Goal: Task Accomplishment & Management: Complete application form

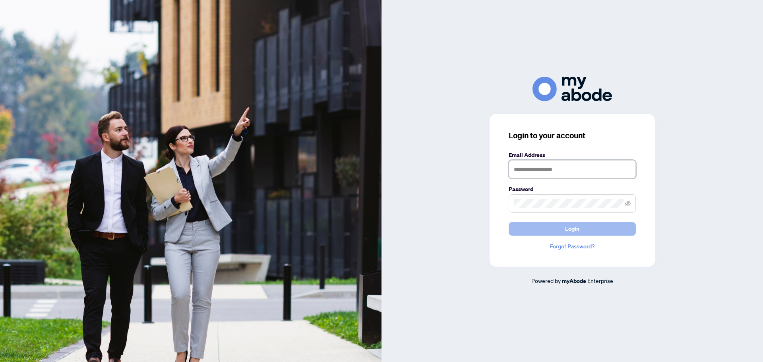
type input "**********"
click at [555, 234] on button "Login" at bounding box center [571, 229] width 127 height 14
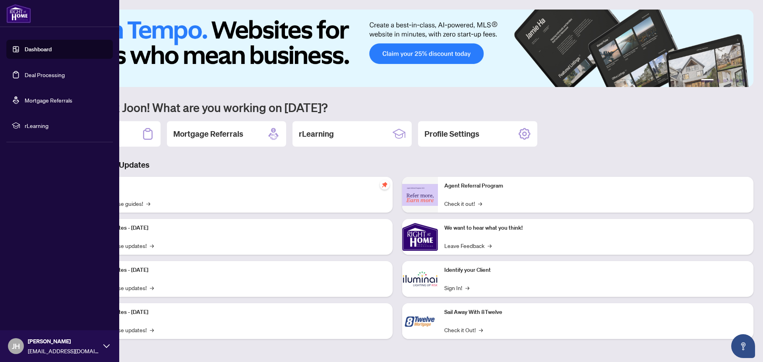
click at [53, 75] on link "Deal Processing" at bounding box center [45, 74] width 40 height 7
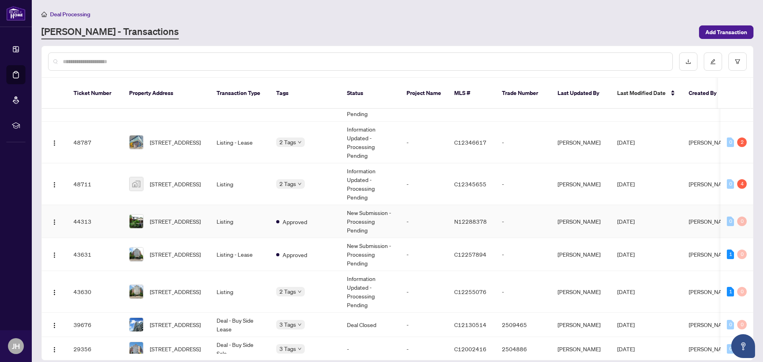
scroll to position [171, 0]
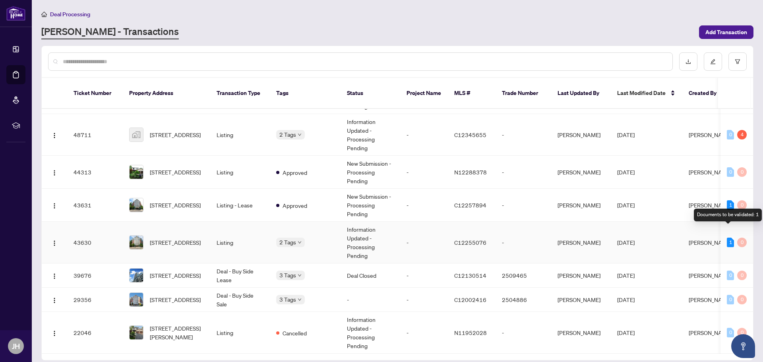
click at [730, 238] on div "1" at bounding box center [729, 243] width 7 height 10
click at [727, 238] on div "1" at bounding box center [729, 243] width 7 height 10
click at [175, 238] on span "601-18 Concorde Pl, Toronto, Ontario M3C 3T9, Canada" at bounding box center [175, 242] width 51 height 9
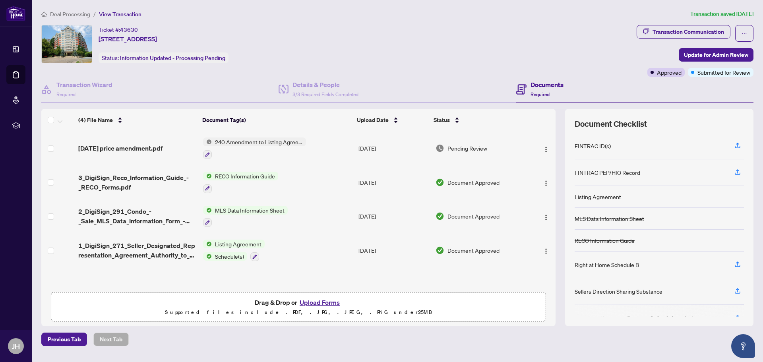
click at [319, 303] on button "Upload Forms" at bounding box center [319, 302] width 45 height 10
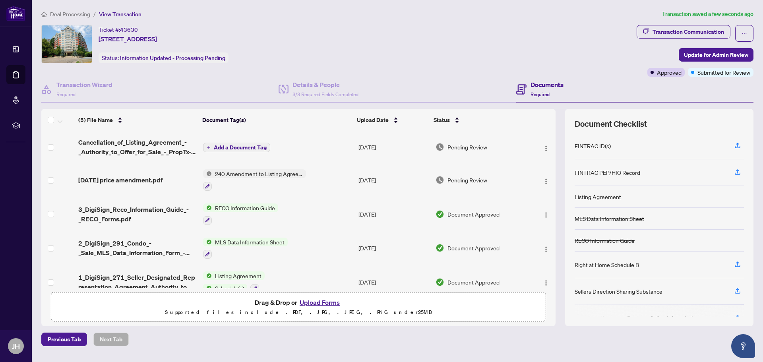
click at [236, 146] on span "Add a Document Tag" at bounding box center [240, 148] width 53 height 6
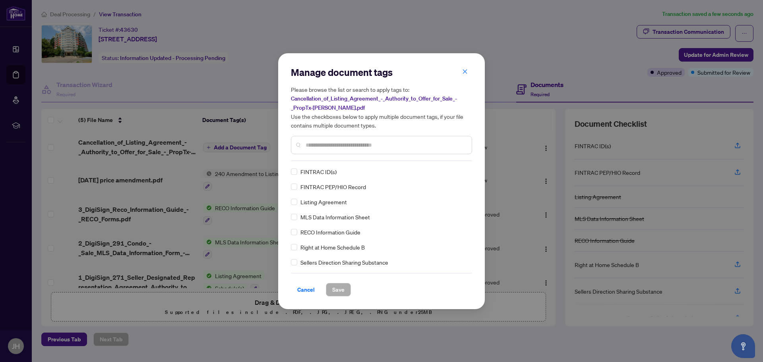
click at [328, 145] on input "text" at bounding box center [385, 145] width 160 height 9
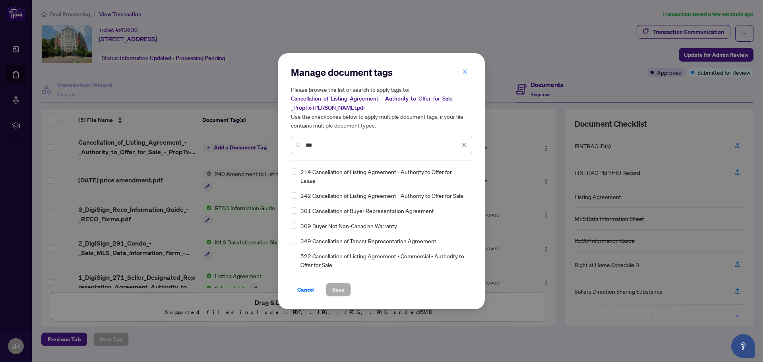
type input "***"
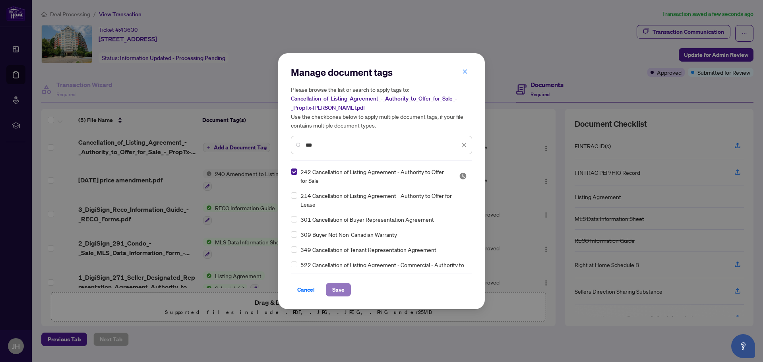
click at [332, 291] on span "Save" at bounding box center [338, 289] width 12 height 13
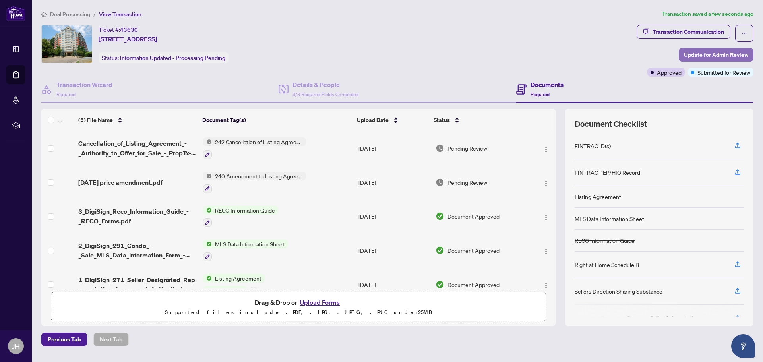
click at [710, 56] on span "Update for Admin Review" at bounding box center [716, 54] width 64 height 13
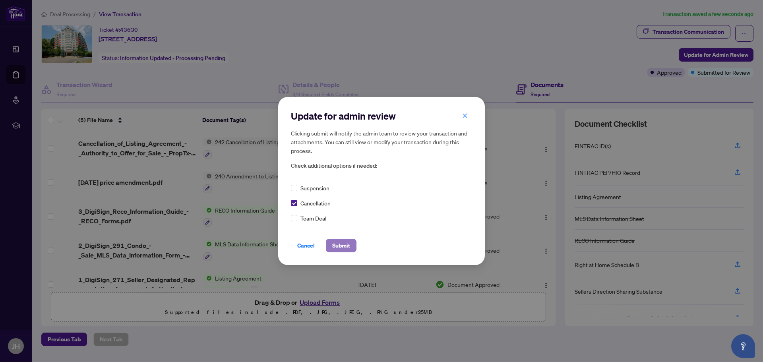
click at [342, 246] on span "Submit" at bounding box center [341, 245] width 18 height 13
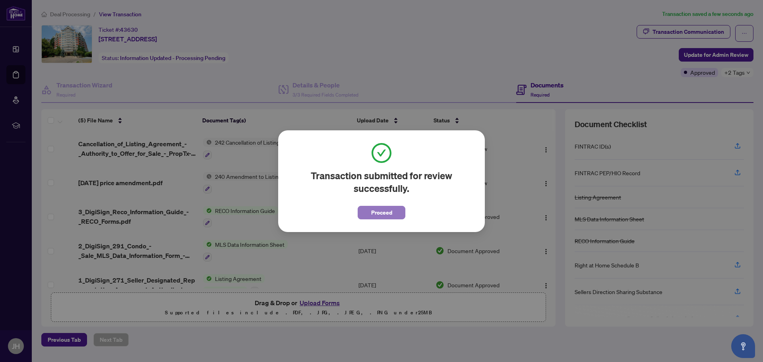
click at [382, 211] on span "Proceed" at bounding box center [381, 212] width 21 height 13
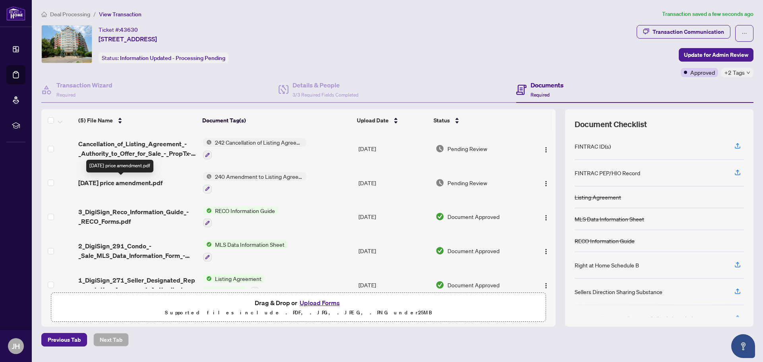
click at [146, 184] on span "Aug 14 price amendment.pdf" at bounding box center [120, 183] width 84 height 10
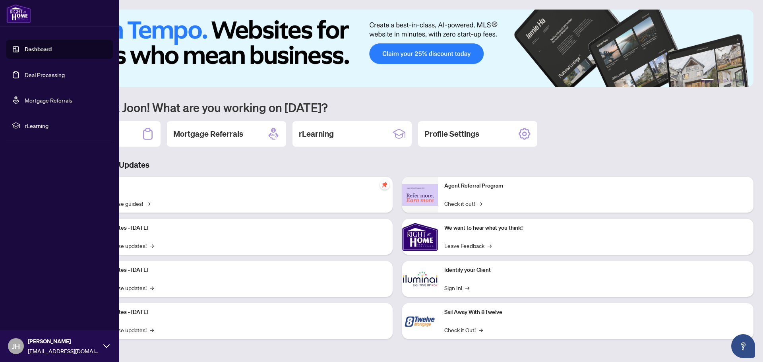
click at [33, 73] on link "Deal Processing" at bounding box center [45, 74] width 40 height 7
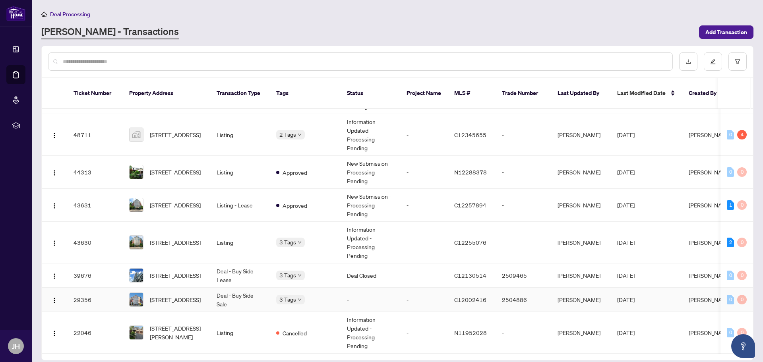
scroll to position [171, 0]
click at [168, 238] on span "601-18 Concorde Pl, Toronto, Ontario M3C 3T9, Canada" at bounding box center [175, 242] width 51 height 9
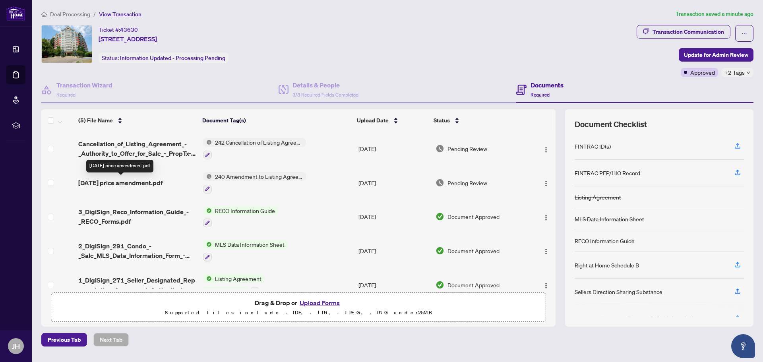
scroll to position [15, 0]
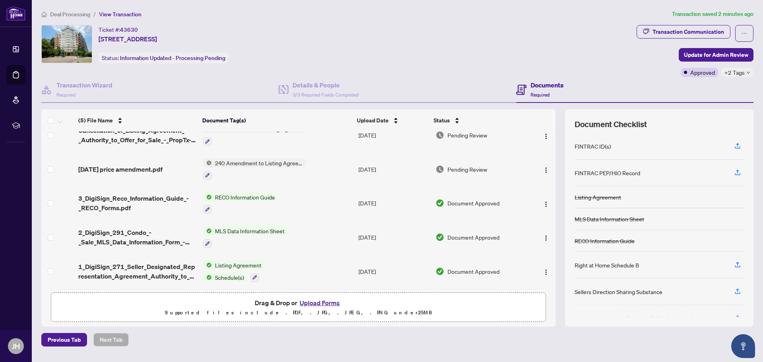
click at [315, 301] on button "Upload Forms" at bounding box center [319, 302] width 45 height 10
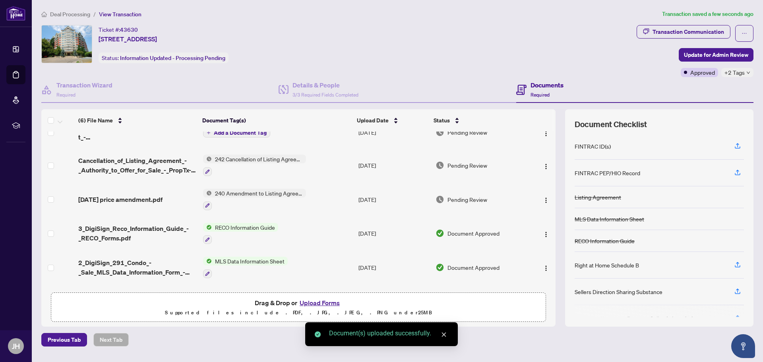
click at [232, 132] on span "Add a Document Tag" at bounding box center [240, 133] width 53 height 6
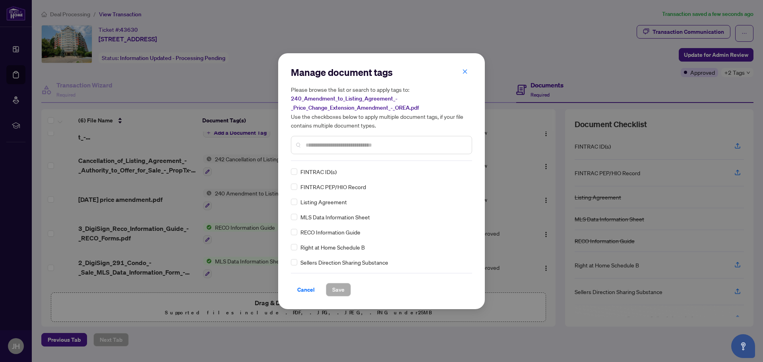
click at [328, 150] on div at bounding box center [381, 145] width 181 height 18
click at [330, 145] on input "text" at bounding box center [385, 145] width 160 height 9
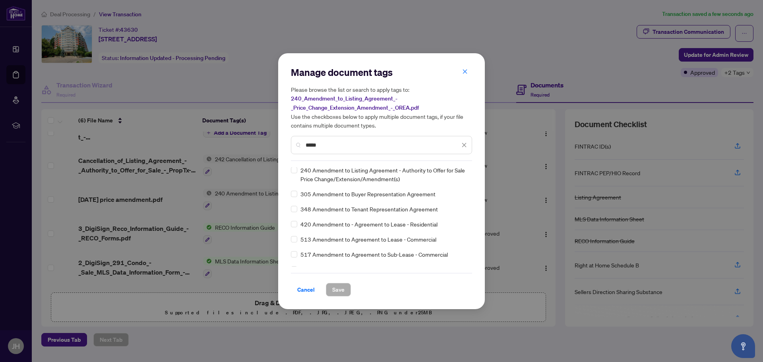
scroll to position [40, 0]
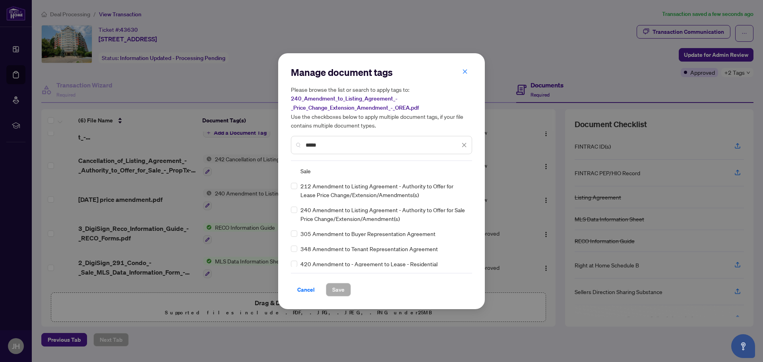
type input "*****"
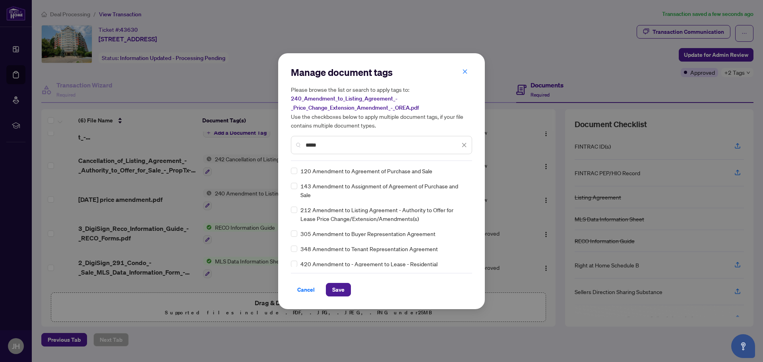
scroll to position [0, 0]
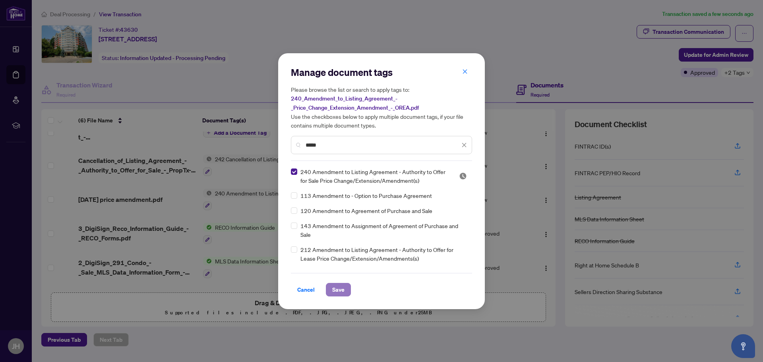
click at [338, 288] on span "Save" at bounding box center [338, 289] width 12 height 13
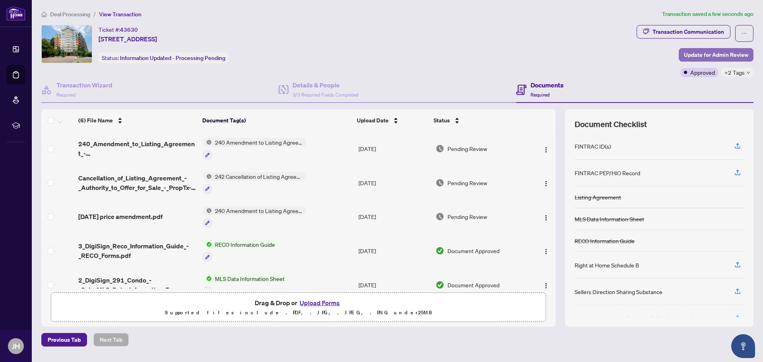
click at [722, 54] on span "Update for Admin Review" at bounding box center [716, 54] width 64 height 13
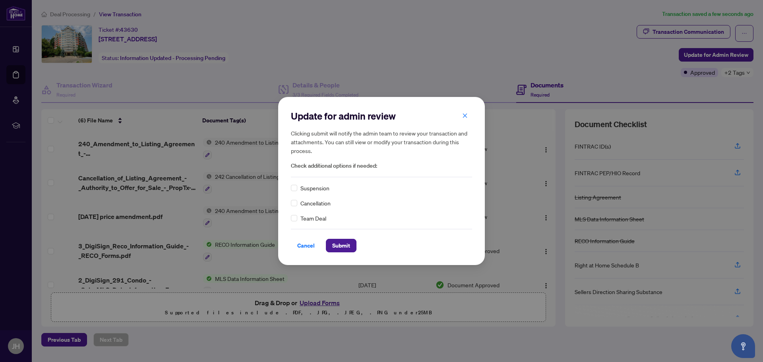
click at [319, 202] on span "Cancellation" at bounding box center [315, 203] width 30 height 9
click at [347, 243] on span "Submit" at bounding box center [341, 245] width 18 height 13
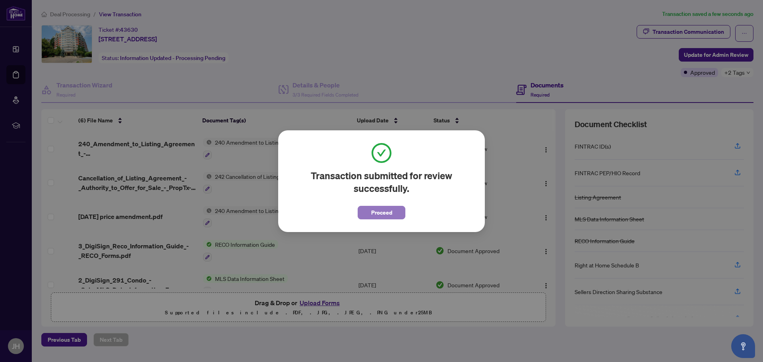
click at [385, 208] on span "Proceed" at bounding box center [381, 212] width 21 height 13
